Goal: Download file/media

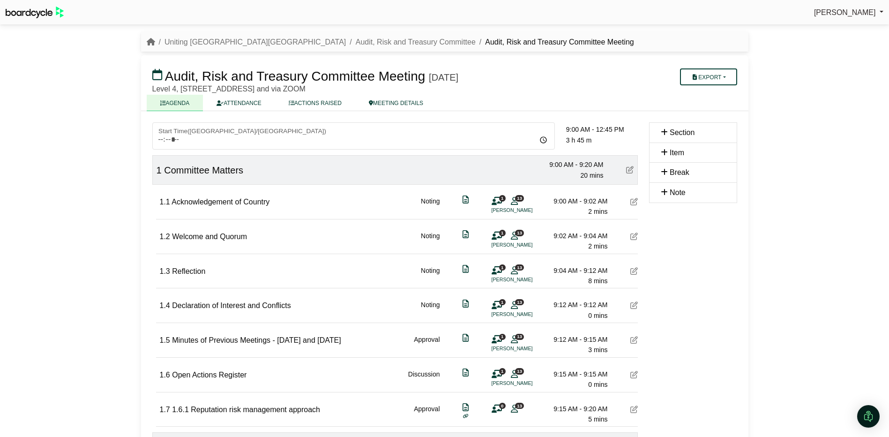
scroll to position [644, 0]
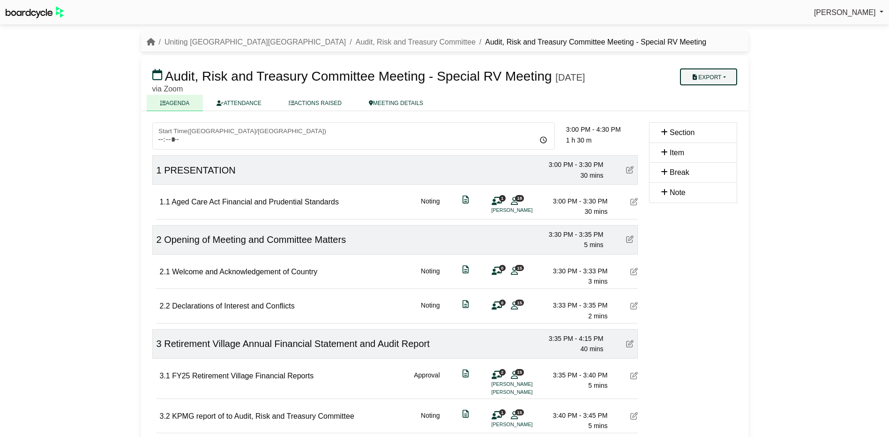
click at [722, 74] on button "Export" at bounding box center [708, 76] width 57 height 17
click at [724, 125] on link "Shell Minutes" at bounding box center [721, 121] width 82 height 14
drag, startPoint x: 878, startPoint y: 68, endPoint x: 845, endPoint y: 58, distance: 34.2
click at [878, 68] on div "Simone Ingersoll Sign Out Uniting NSW.ACT Audit, Risk and Treasury Committee Au…" at bounding box center [444, 218] width 889 height 437
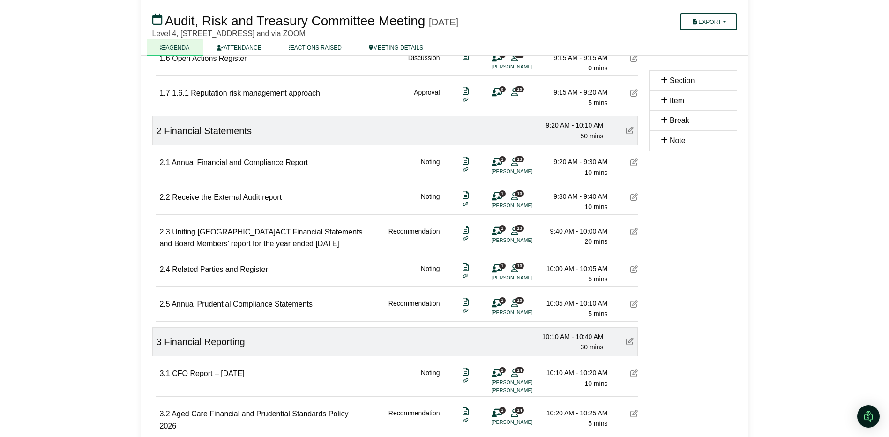
scroll to position [82, 0]
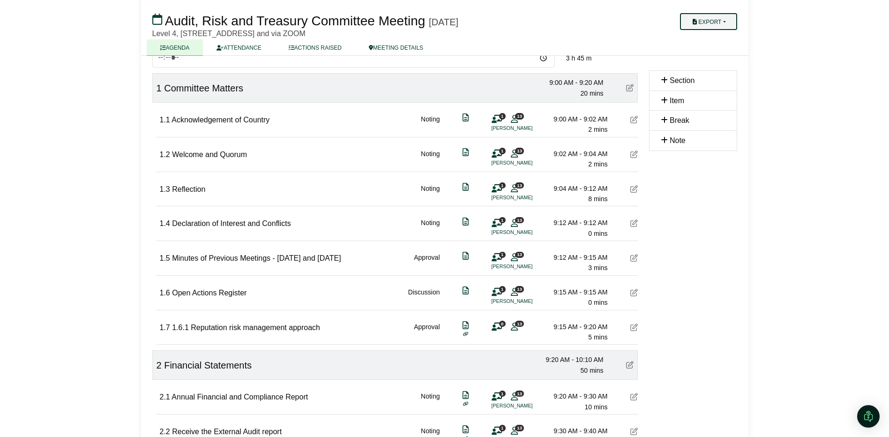
click at [708, 19] on button "Export" at bounding box center [708, 21] width 57 height 17
click at [718, 96] on link "Diligent Bookbuilder" at bounding box center [721, 94] width 82 height 14
